Goal: Find specific page/section: Find specific page/section

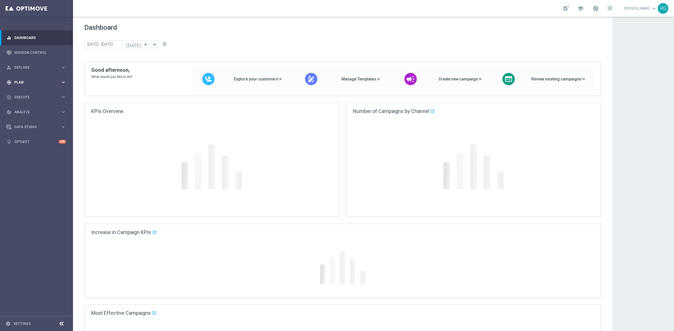
click at [29, 85] on div "gps_fixed Plan keyboard_arrow_right" at bounding box center [36, 82] width 72 height 15
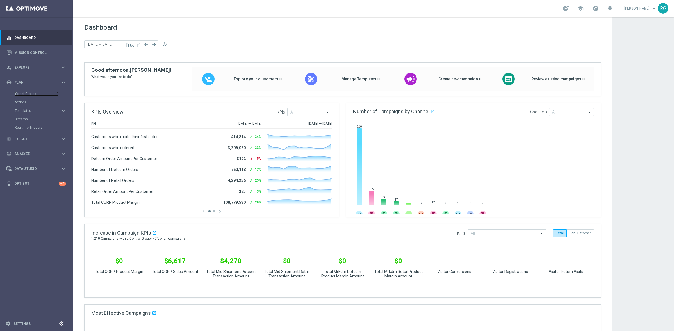
drag, startPoint x: 29, startPoint y: 93, endPoint x: 40, endPoint y: 91, distance: 11.2
click at [29, 93] on link "Target Groups" at bounding box center [37, 94] width 44 height 4
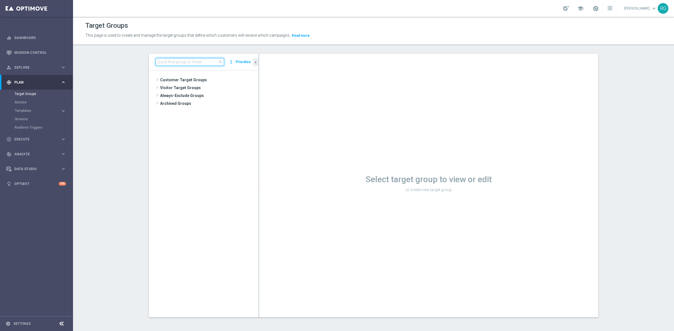
click at [178, 62] on input at bounding box center [189, 62] width 68 height 8
type input "[DATE]"
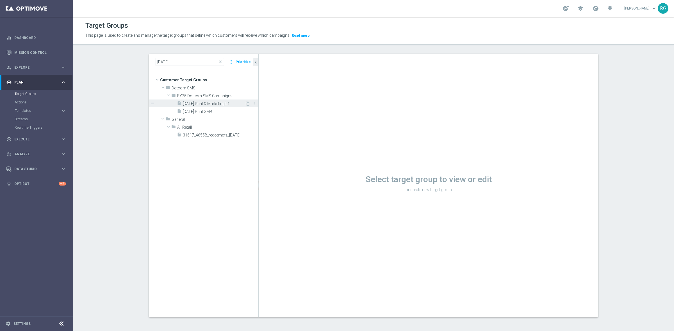
click at [213, 100] on div "insert_drive_file [DATE] Print & Marketing L1" at bounding box center [211, 104] width 68 height 8
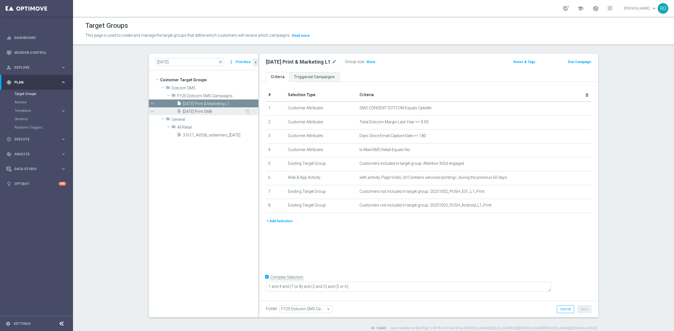
click at [205, 110] on span "[DATE] Print SMB" at bounding box center [214, 111] width 62 height 5
